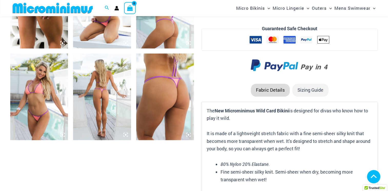
scroll to position [642, 0]
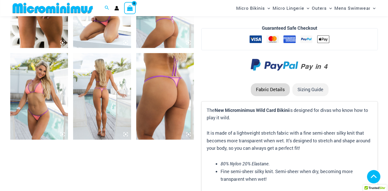
click at [101, 106] on img at bounding box center [102, 96] width 58 height 87
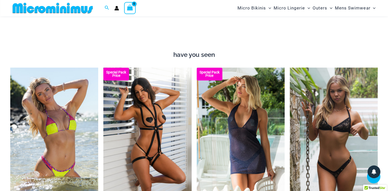
scroll to position [540, 0]
